Goal: Task Accomplishment & Management: Manage account settings

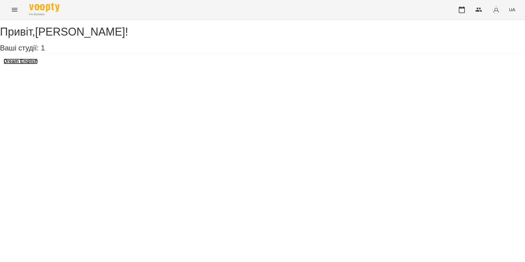
click at [35, 64] on h3 "Dream English" at bounding box center [21, 61] width 34 height 5
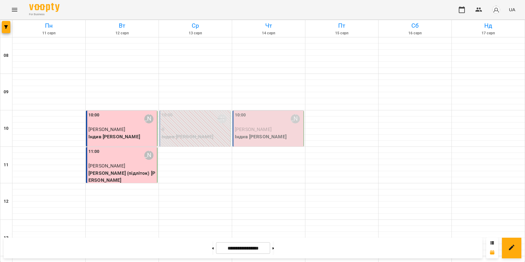
scroll to position [52, 0]
click at [273, 126] on p "[PERSON_NAME]" at bounding box center [268, 129] width 67 height 7
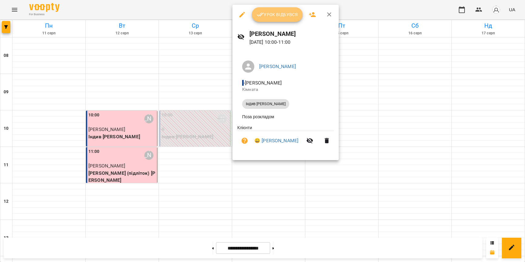
click at [285, 11] on span "Урок відбувся" at bounding box center [277, 14] width 41 height 7
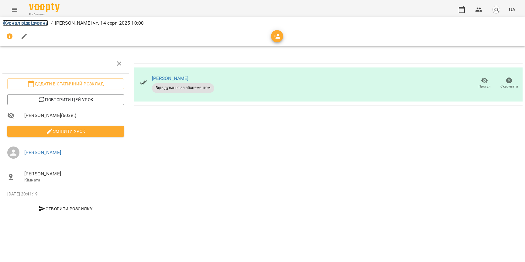
click at [41, 24] on link "Журнал відвідувань" at bounding box center [25, 23] width 46 height 6
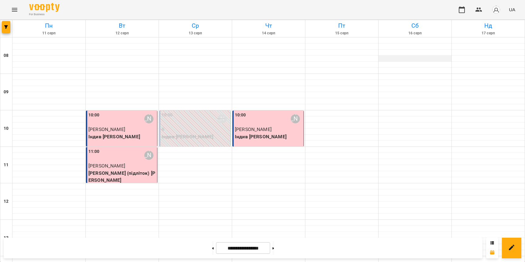
scroll to position [71, 0]
